Goal: Book appointment/travel/reservation

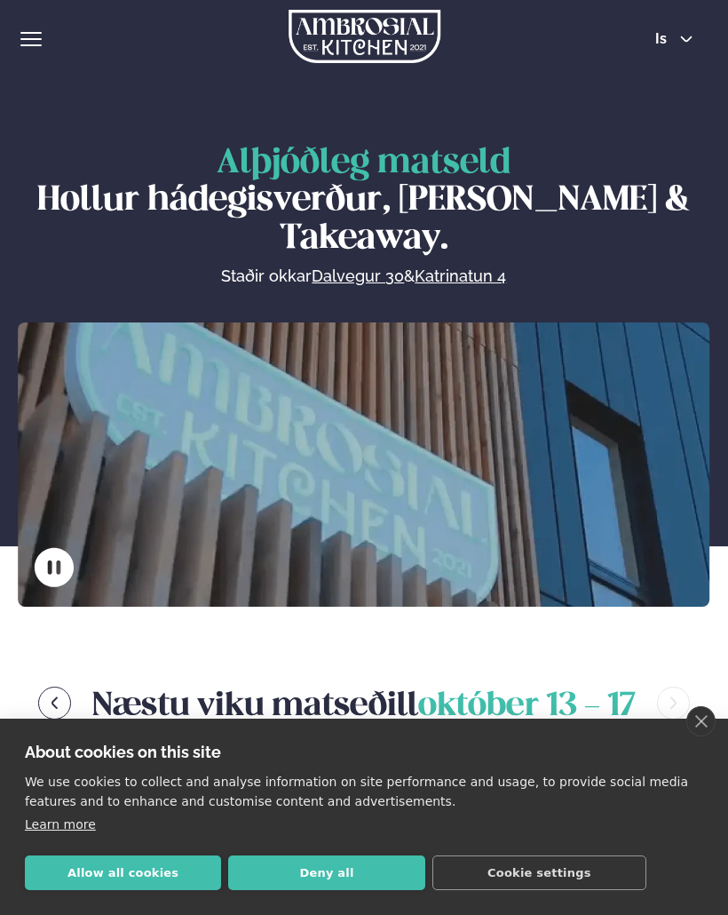
click at [605, 874] on button "Cookie settings" at bounding box center [540, 872] width 214 height 35
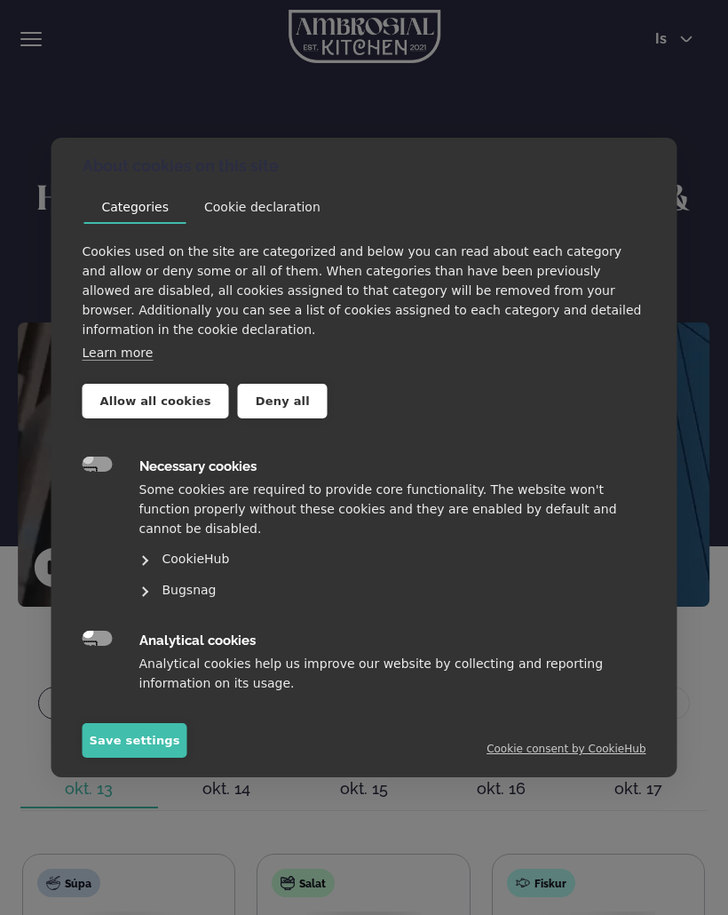
scroll to position [1, 0]
click at [699, 100] on div "About cookies on this site We use cookies to collect and analyse information on…" at bounding box center [364, 457] width 728 height 915
click at [590, 752] on link "Cookie consent by CookieHub" at bounding box center [566, 749] width 159 height 12
click at [342, 108] on div "About cookies on this site We use cookies to collect and analyse information on…" at bounding box center [364, 457] width 728 height 915
click at [149, 734] on button "Save settings" at bounding box center [135, 740] width 105 height 35
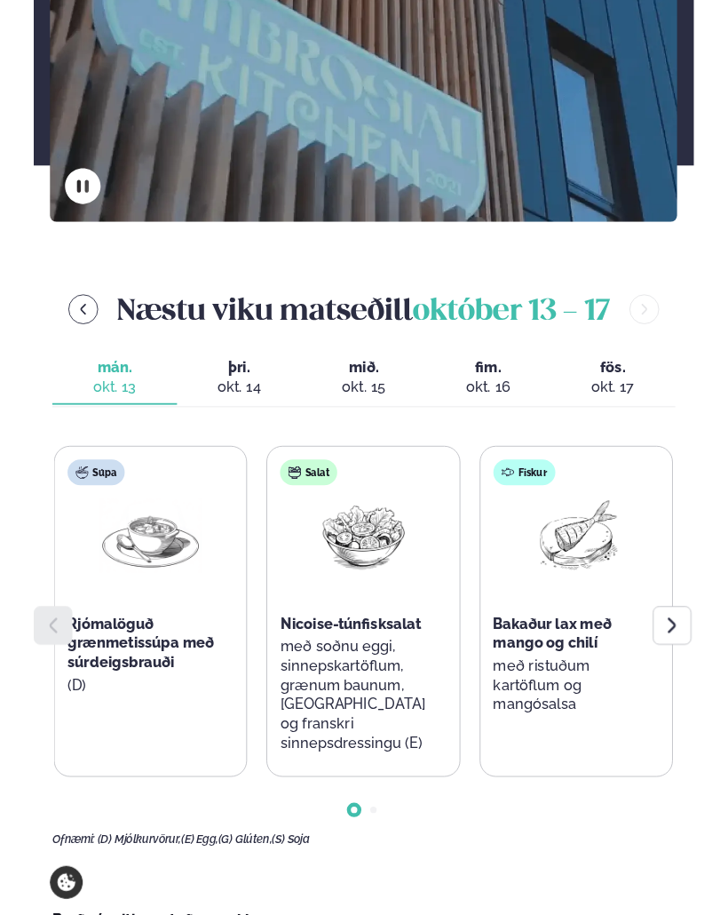
scroll to position [375, 0]
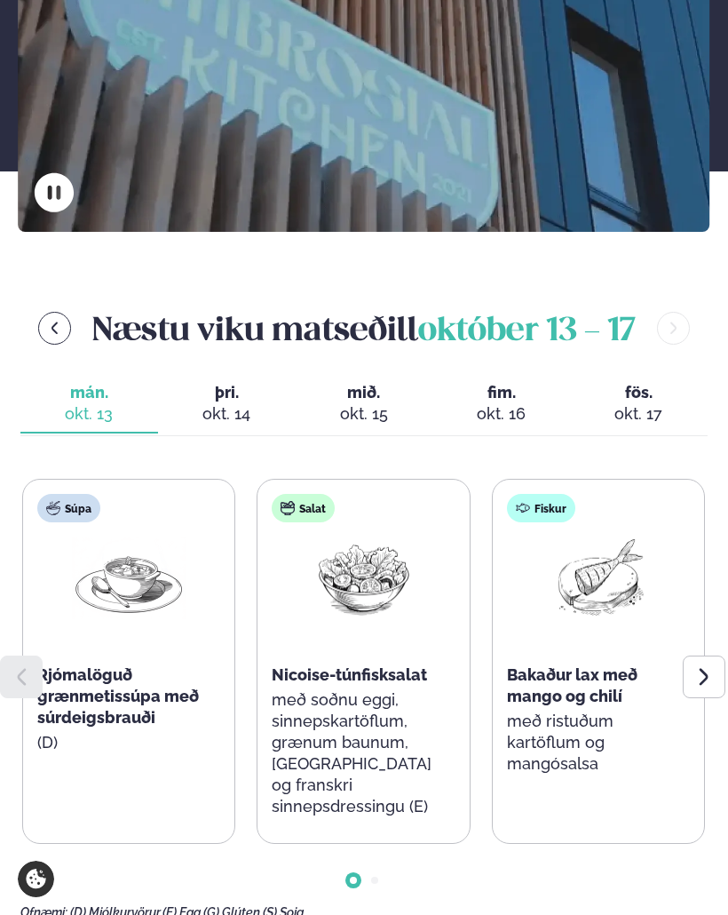
click at [706, 670] on icon at bounding box center [703, 677] width 9 height 17
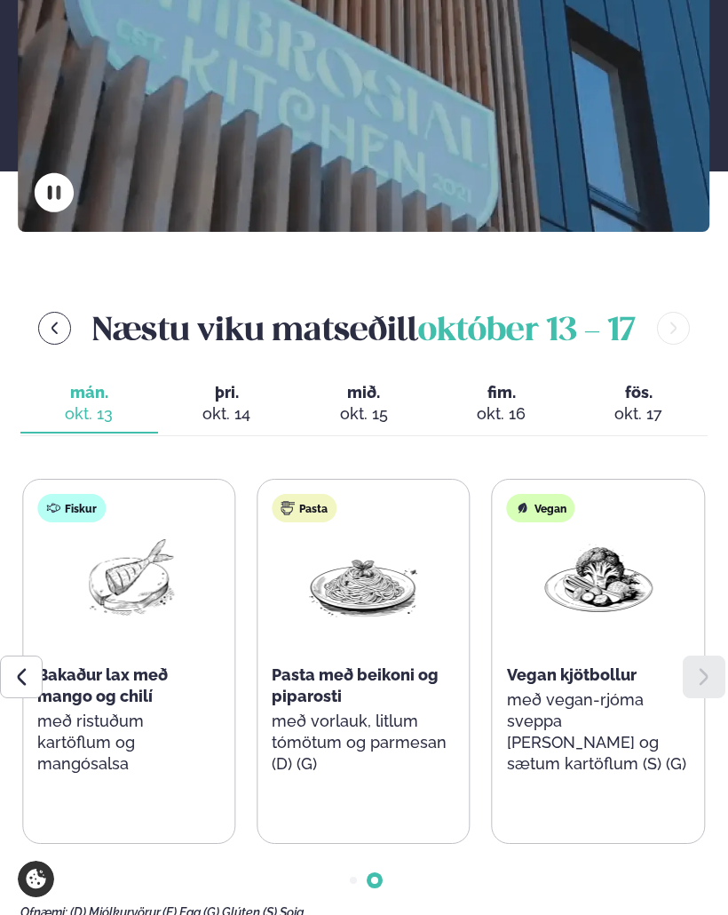
click at [703, 666] on icon at bounding box center [704, 676] width 21 height 21
click at [704, 680] on icon at bounding box center [704, 676] width 21 height 21
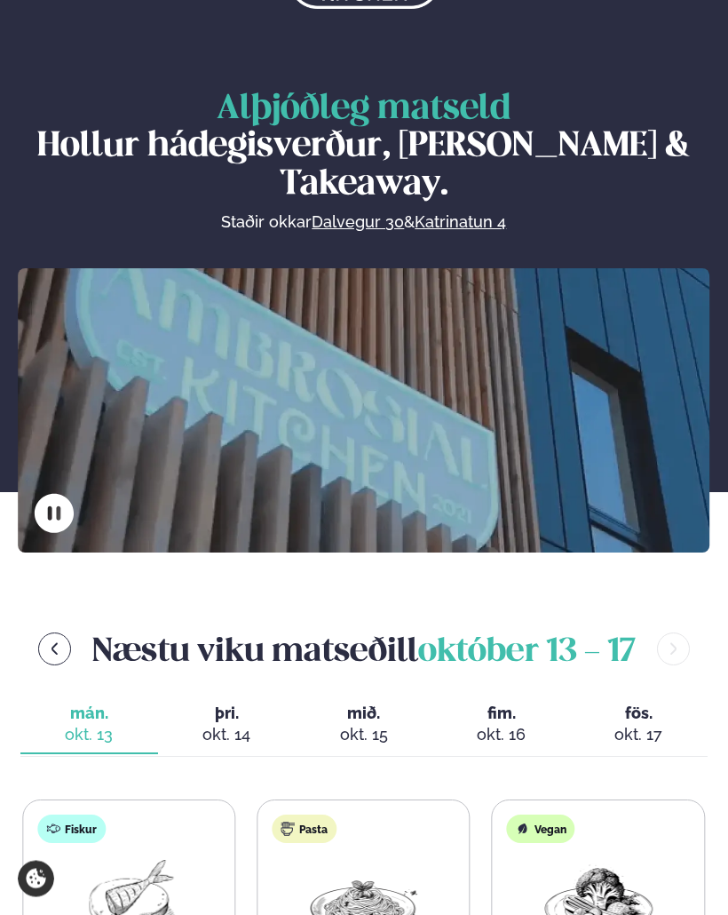
scroll to position [52, 0]
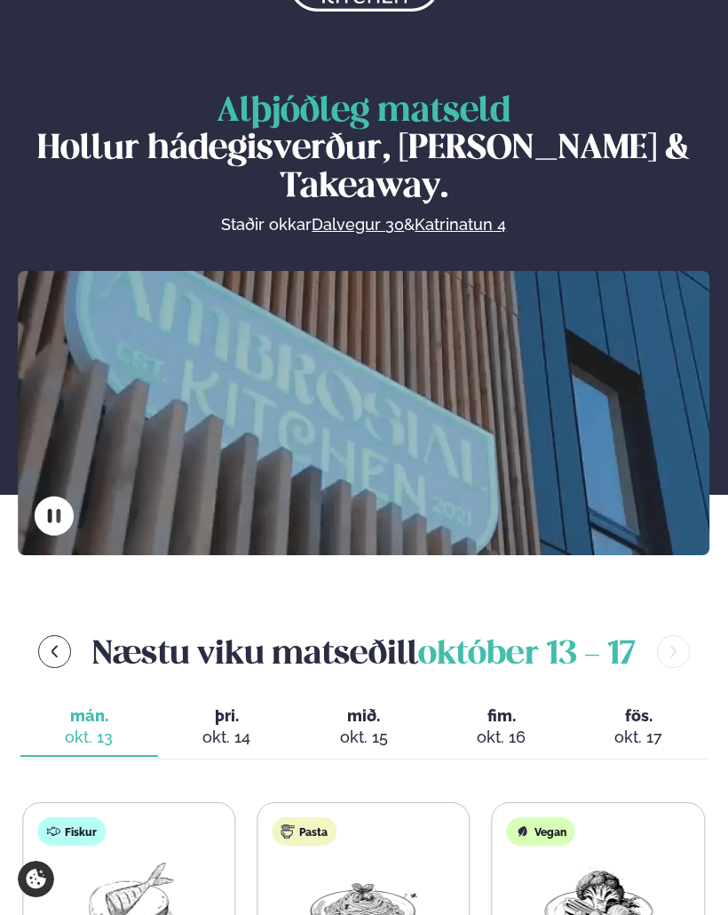
click at [242, 727] on div "okt. 14" at bounding box center [226, 737] width 109 height 21
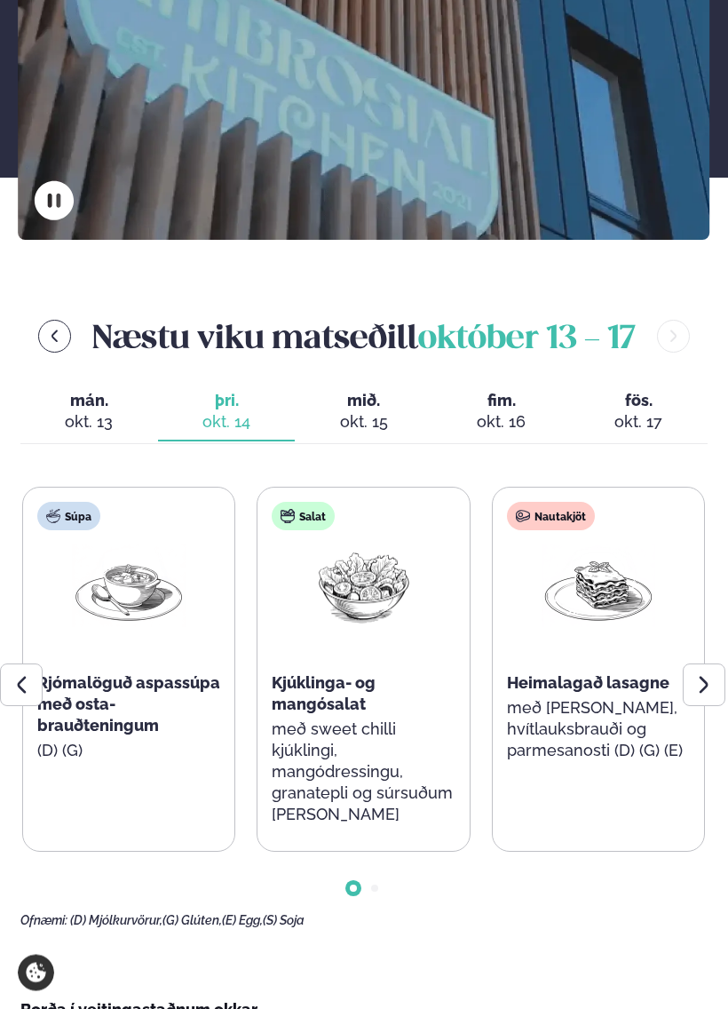
click at [637, 403] on span "fös." at bounding box center [638, 401] width 109 height 21
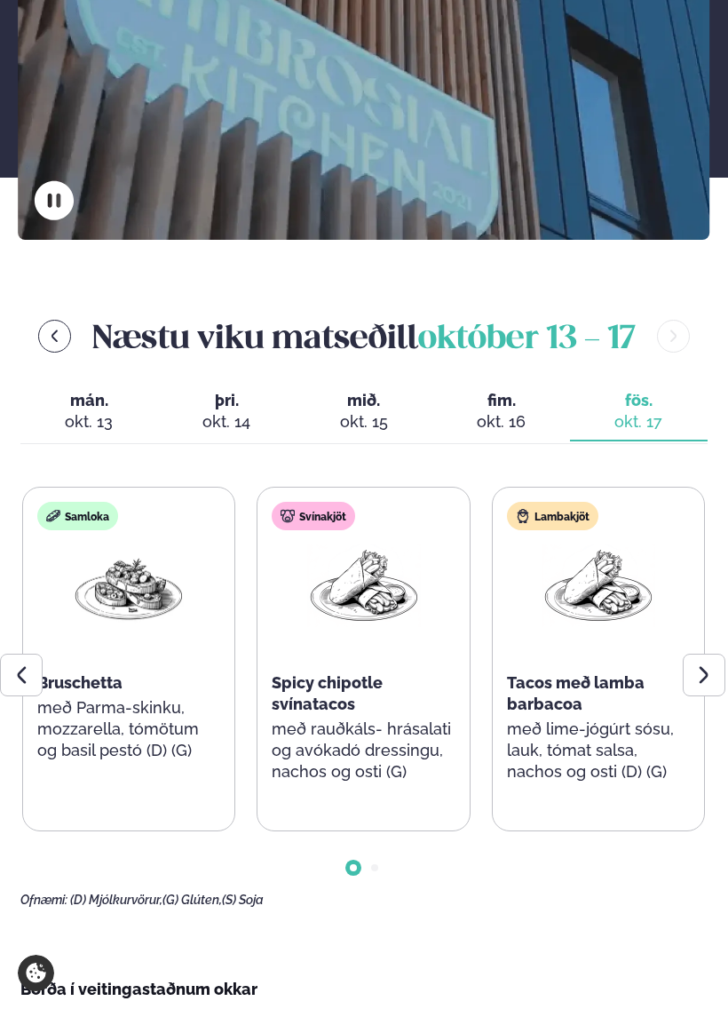
click at [703, 675] on icon at bounding box center [703, 674] width 9 height 17
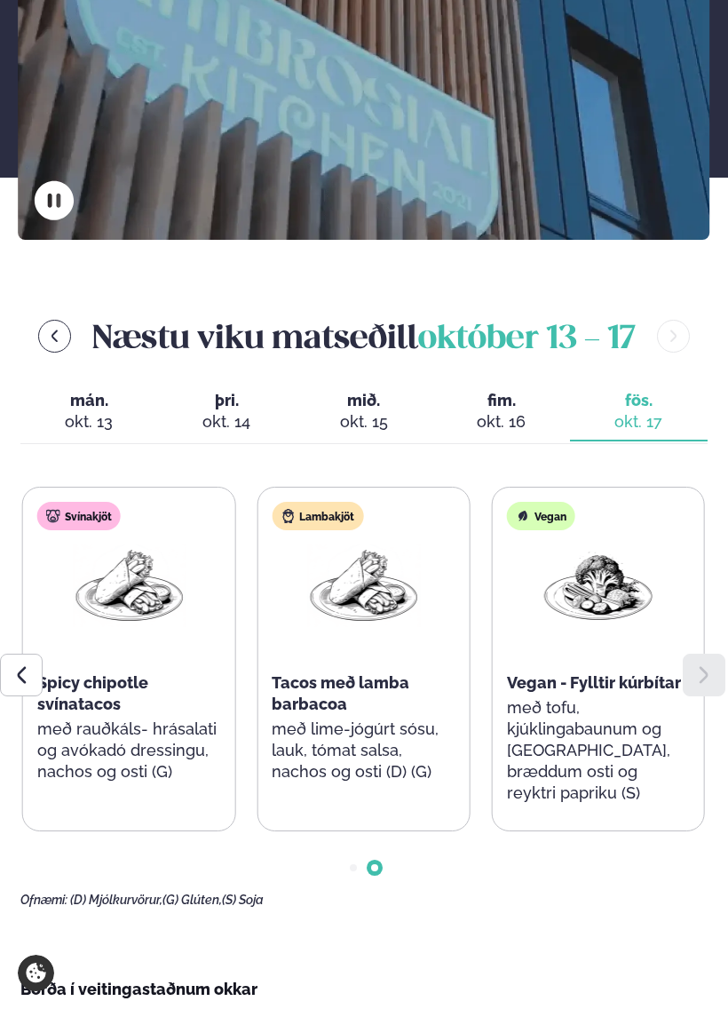
click at [706, 672] on icon at bounding box center [703, 674] width 9 height 17
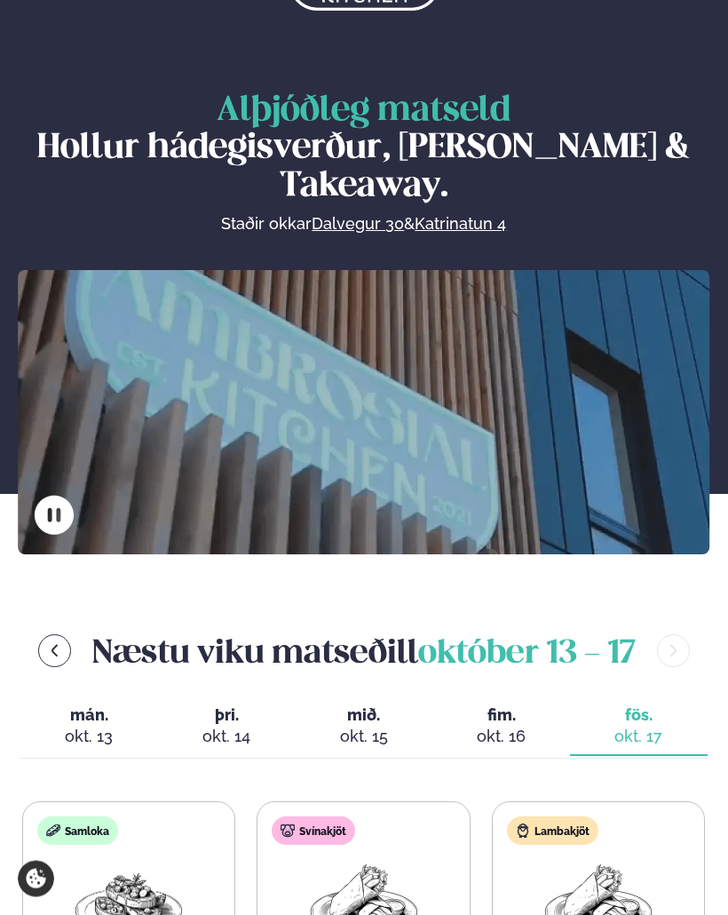
scroll to position [0, 0]
